Goal: Find specific page/section: Find specific page/section

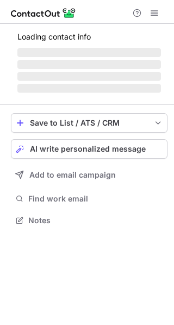
scroll to position [210, 174]
